Goal: Check status

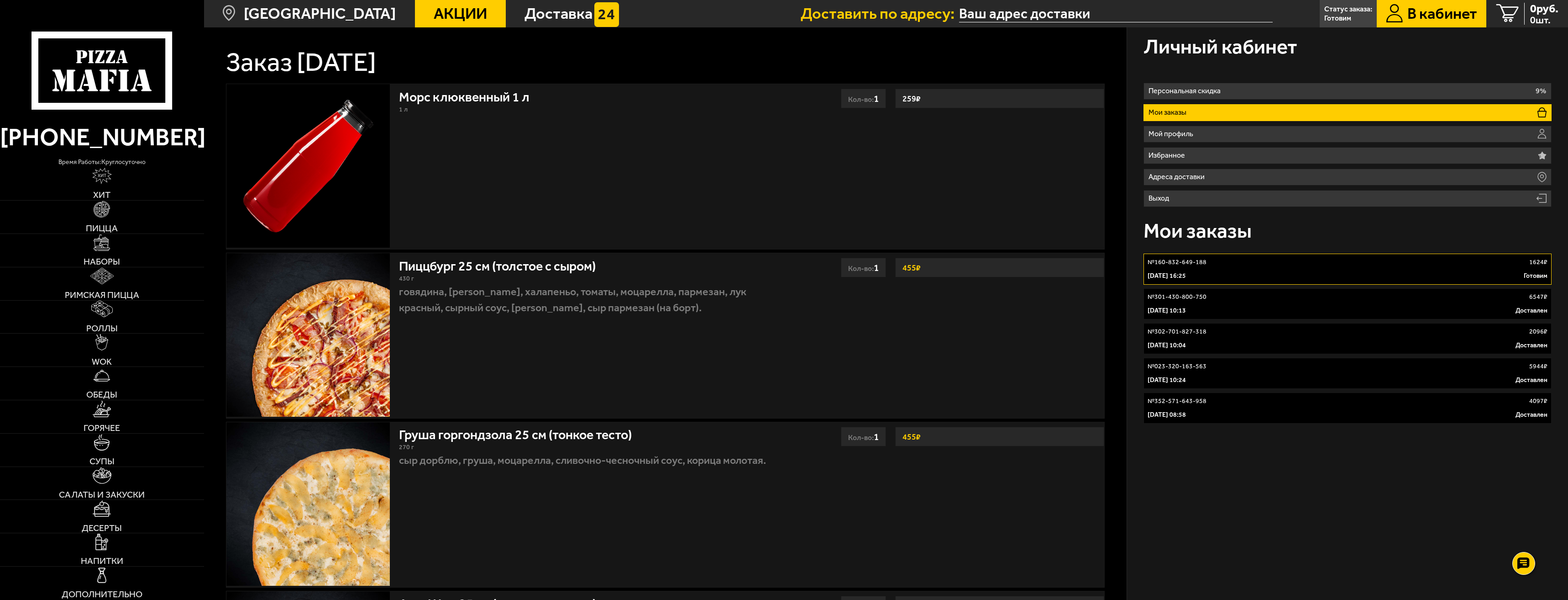
click at [1344, 272] on div "[DATE] 16:25 Готовим" at bounding box center [1348, 275] width 401 height 9
type input "[STREET_ADDRESS]"
click at [1239, 269] on link "№ 160-832-649-188 1624 ₽ 29 сентября 2025 г. 16:25 Готовим" at bounding box center [1348, 269] width 408 height 31
click at [1271, 277] on div "29 сентября 2025 г. 16:25 Готовим" at bounding box center [1348, 275] width 401 height 9
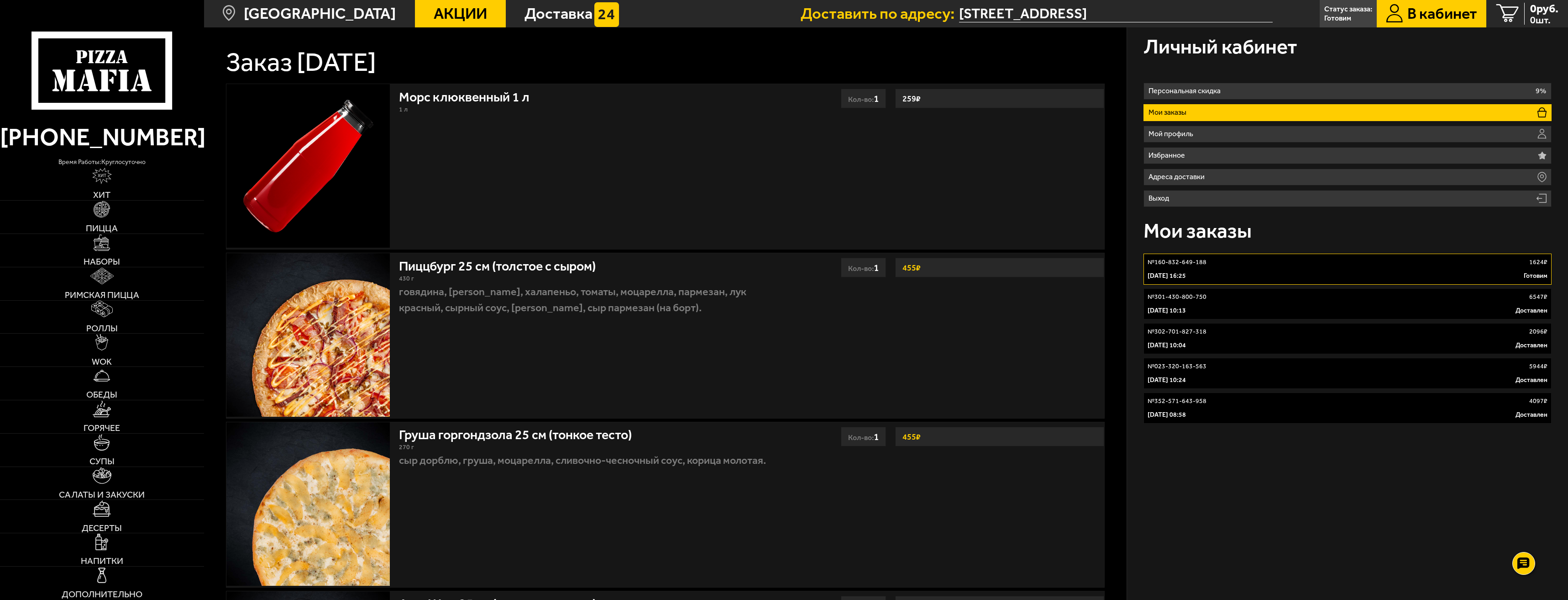
click at [1273, 274] on div "29 сентября 2025 г. 16:25 Готовим" at bounding box center [1348, 275] width 401 height 9
